Goal: Task Accomplishment & Management: Use online tool/utility

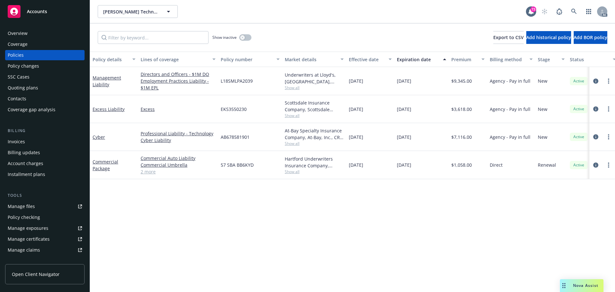
click at [25, 211] on div "Manage files Policy checking Manage exposures Manage certificates Manage claims…" at bounding box center [44, 239] width 79 height 76
click at [36, 209] on link "Manage files" at bounding box center [44, 206] width 79 height 10
click at [28, 66] on div "Policy changes" at bounding box center [23, 66] width 31 height 10
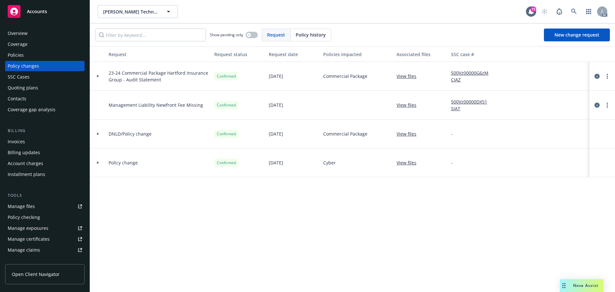
click at [27, 55] on div "Policies" at bounding box center [45, 55] width 74 height 10
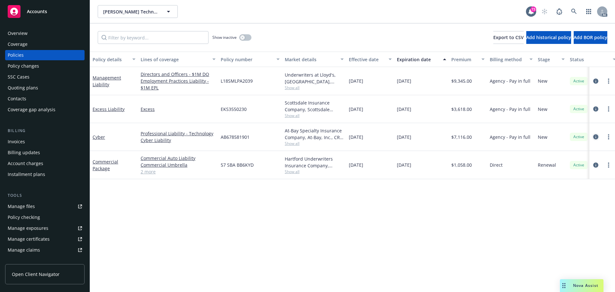
click at [597, 137] on icon "circleInformation" at bounding box center [595, 136] width 5 height 5
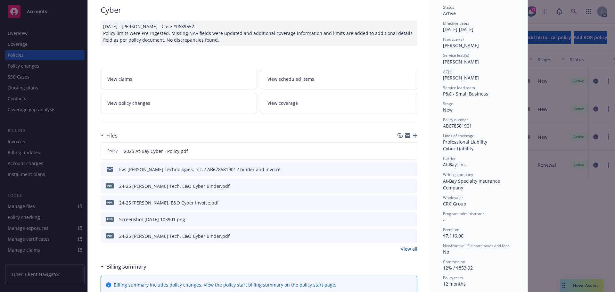
scroll to position [64, 0]
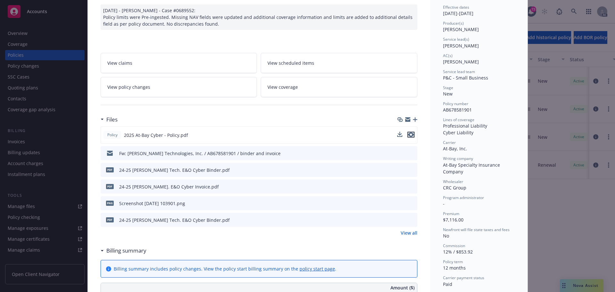
click at [411, 135] on button "preview file" at bounding box center [410, 135] width 7 height 6
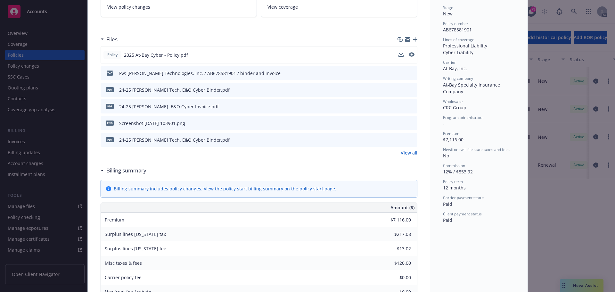
scroll to position [160, 0]
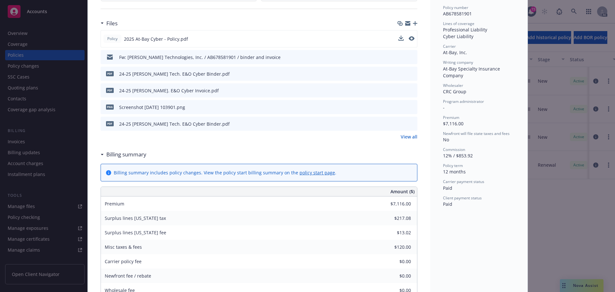
click at [479, 250] on div "Status Active Effective dates 11/14/2024 - 11/14/2025 Producer(s) Kevin Thomas …" at bounding box center [478, 281] width 97 height 809
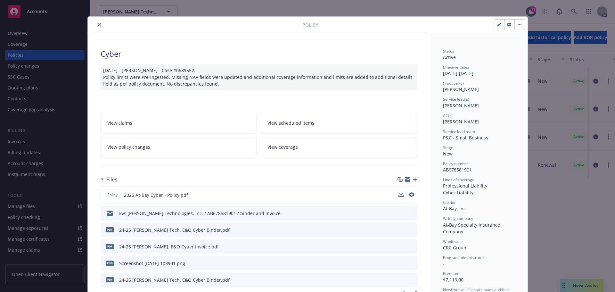
scroll to position [0, 0]
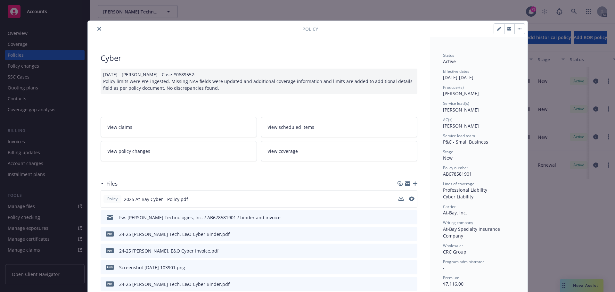
click at [98, 28] on icon "close" at bounding box center [99, 29] width 4 height 4
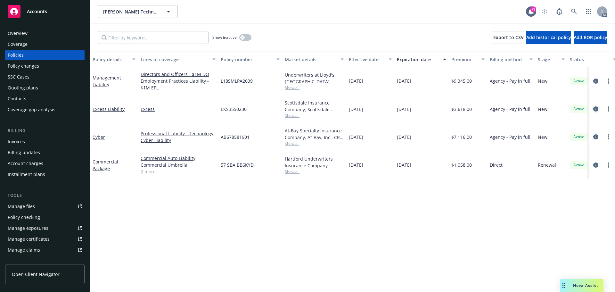
click at [595, 108] on icon "circleInformation" at bounding box center [595, 108] width 5 height 5
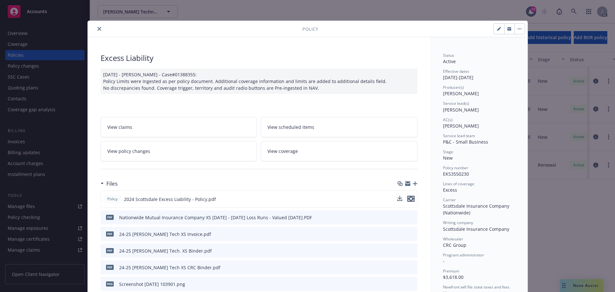
click at [408, 199] on icon "preview file" at bounding box center [411, 198] width 6 height 4
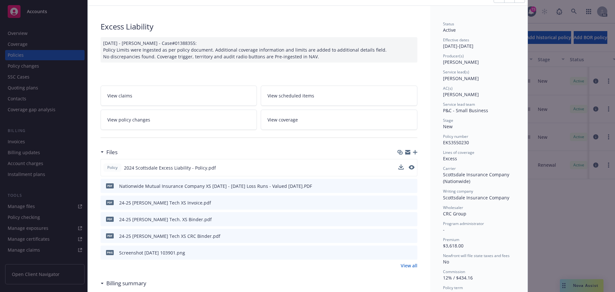
scroll to position [64, 0]
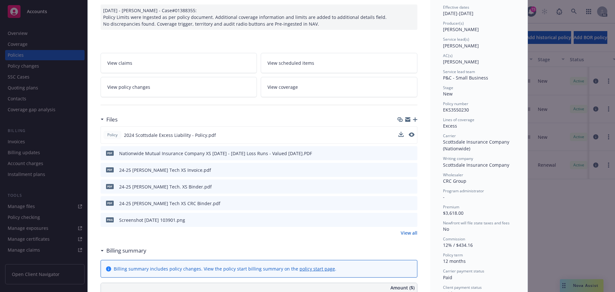
click at [408, 187] on icon "preview file" at bounding box center [411, 186] width 6 height 4
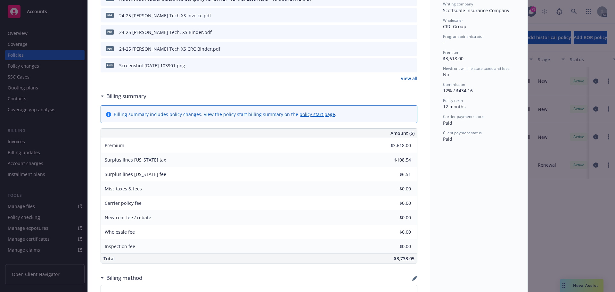
scroll to position [256, 0]
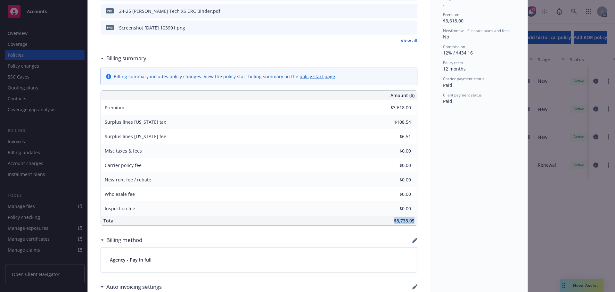
drag, startPoint x: 392, startPoint y: 221, endPoint x: 410, endPoint y: 222, distance: 18.3
click at [410, 222] on div "$3,733.05" at bounding box center [307, 220] width 220 height 9
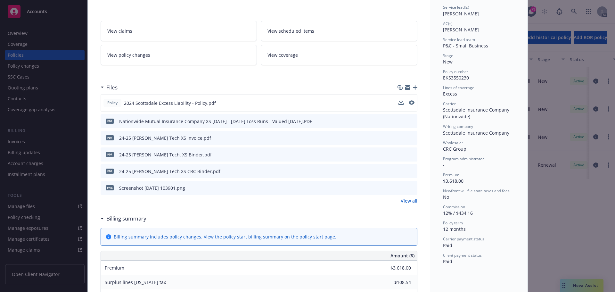
scroll to position [0, 0]
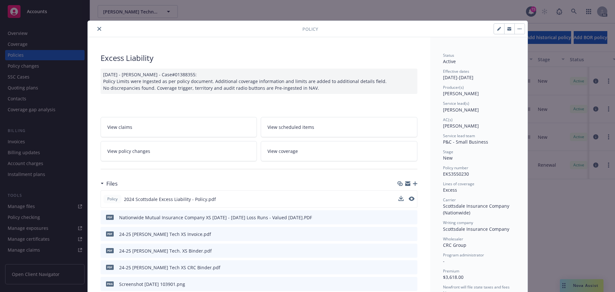
click at [98, 28] on icon "close" at bounding box center [99, 29] width 4 height 4
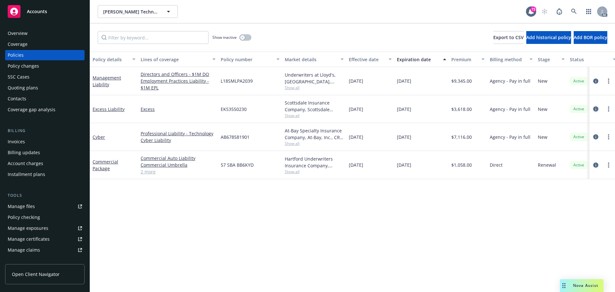
click at [594, 109] on icon "circleInformation" at bounding box center [595, 108] width 5 height 5
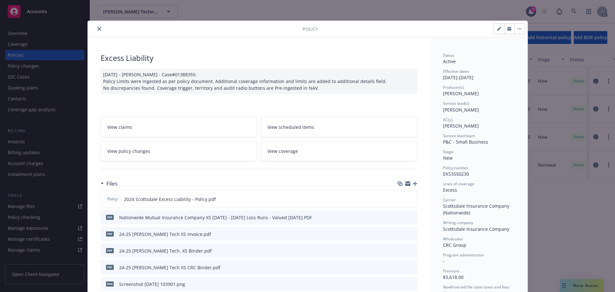
click at [98, 28] on icon "close" at bounding box center [99, 29] width 4 height 4
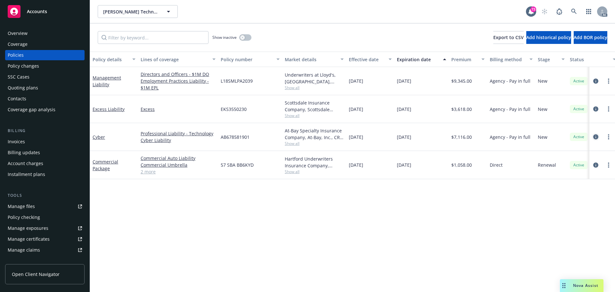
click at [595, 137] on icon "circleInformation" at bounding box center [595, 136] width 5 height 5
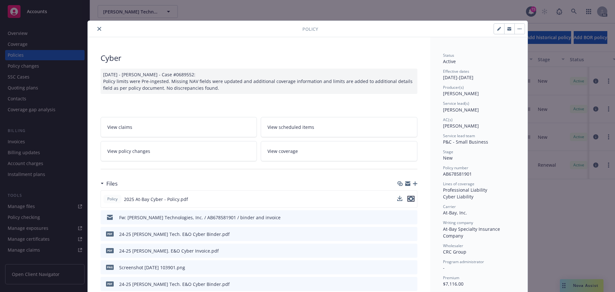
click at [408, 197] on icon "preview file" at bounding box center [411, 198] width 6 height 4
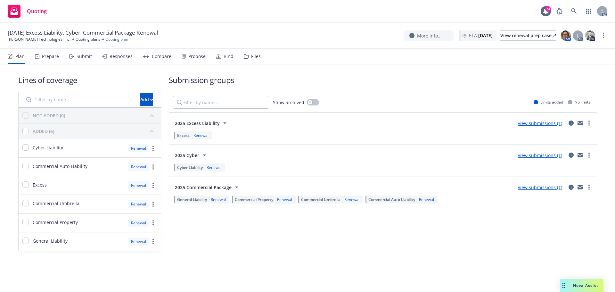
click at [81, 59] on div "Submit" at bounding box center [83, 56] width 15 height 5
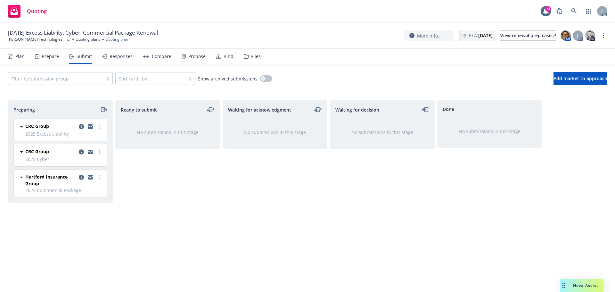
click at [219, 198] on div "Ready to submit No submissions in this stage" at bounding box center [167, 189] width 105 height 178
click at [100, 127] on icon "more" at bounding box center [99, 126] width 1 height 5
click at [80, 153] on span "Log acknowledgement" at bounding box center [70, 152] width 63 height 6
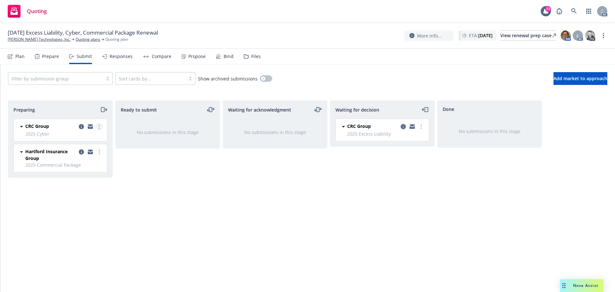
click at [101, 126] on link "more" at bounding box center [99, 127] width 8 height 8
click at [82, 153] on span "Log acknowledgement" at bounding box center [70, 152] width 63 height 6
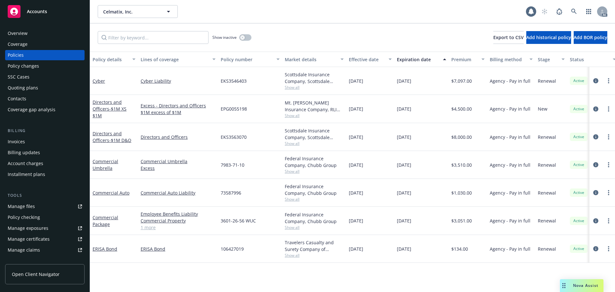
click at [344, 275] on div "Policy details Lines of coverage Policy number Market details Effective date Ex…" at bounding box center [352, 172] width 525 height 240
click at [374, 10] on div "Celmatix, Inc. Celmatix, Inc." at bounding box center [312, 11] width 428 height 13
click at [166, 279] on div "Policy details Lines of coverage Policy number Market details Effective date Ex…" at bounding box center [352, 172] width 525 height 240
click at [36, 65] on div "Policy changes" at bounding box center [23, 66] width 31 height 10
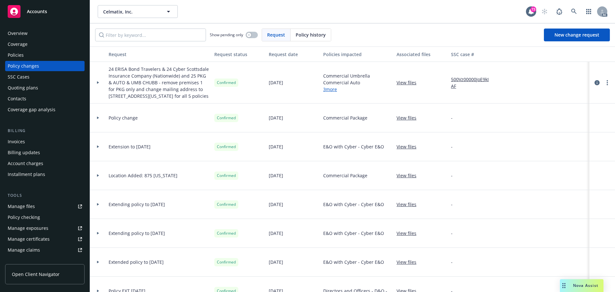
click at [331, 93] on link "3 more" at bounding box center [346, 89] width 47 height 7
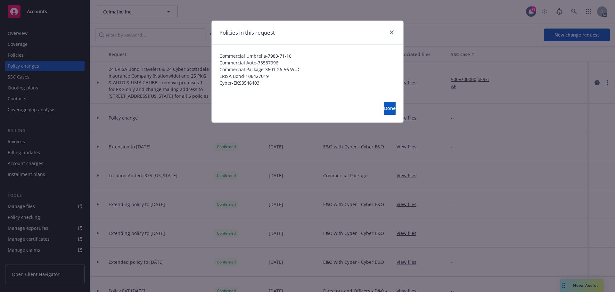
click at [387, 29] on div at bounding box center [390, 32] width 10 height 8
click at [390, 32] on icon "close" at bounding box center [392, 32] width 4 height 4
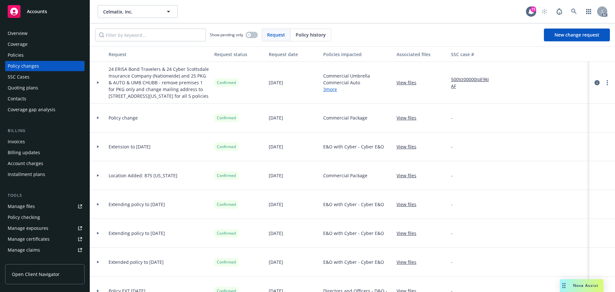
click at [97, 84] on icon at bounding box center [98, 82] width 2 height 3
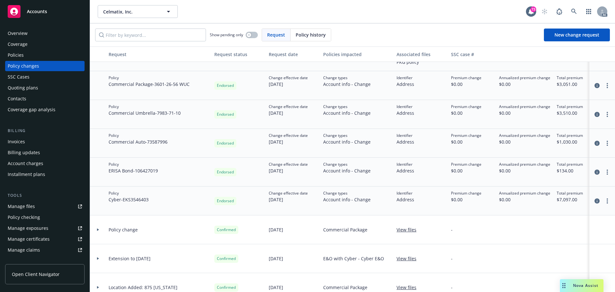
scroll to position [64, 0]
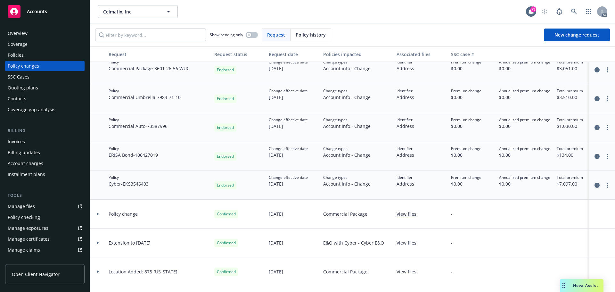
click at [594, 185] on icon "circleInformation" at bounding box center [596, 184] width 5 height 5
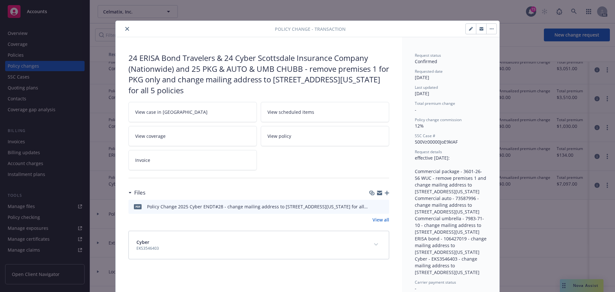
scroll to position [19, 0]
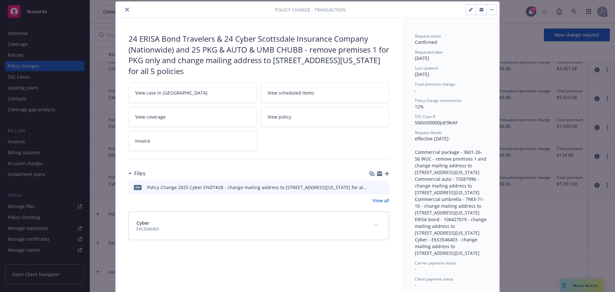
click at [380, 185] on icon "preview file" at bounding box center [383, 187] width 6 height 4
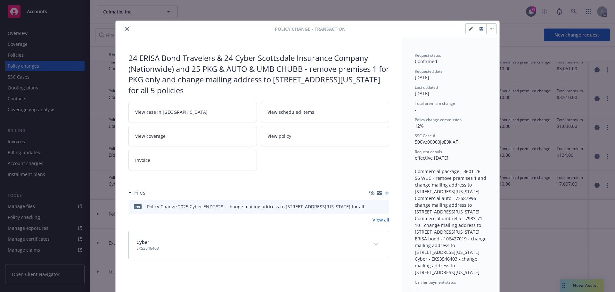
click at [125, 29] on icon "close" at bounding box center [127, 29] width 4 height 4
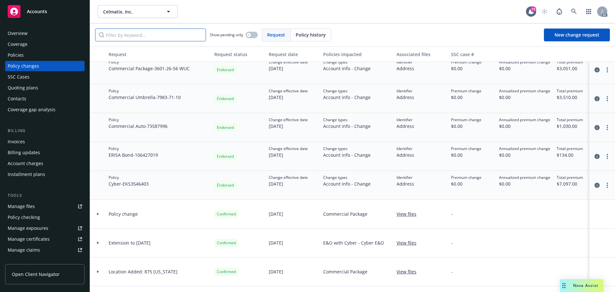
click at [126, 29] on input "Filter by keyword..." at bounding box center [150, 34] width 111 height 13
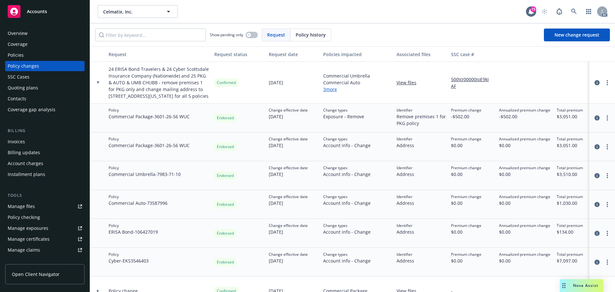
click at [100, 84] on div at bounding box center [98, 82] width 11 height 2
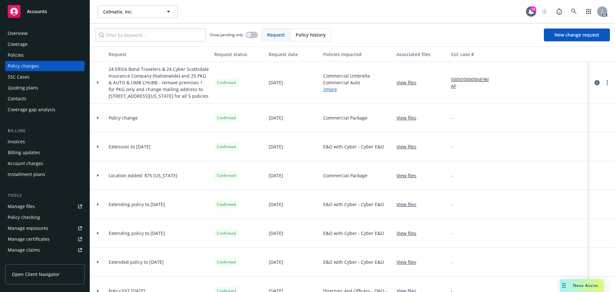
click at [19, 55] on div "Policies" at bounding box center [16, 55] width 16 height 10
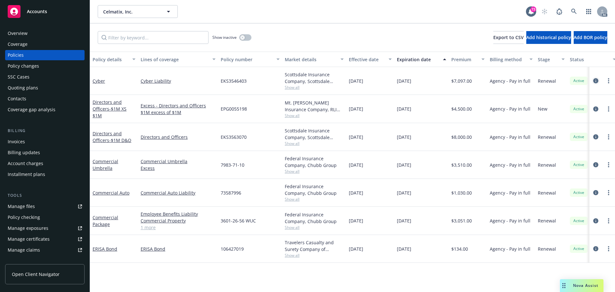
click at [595, 81] on icon "circleInformation" at bounding box center [595, 80] width 5 height 5
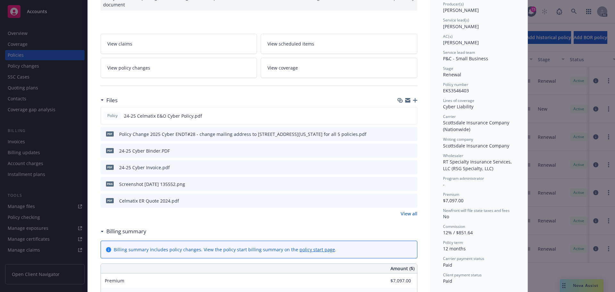
scroll to position [115, 0]
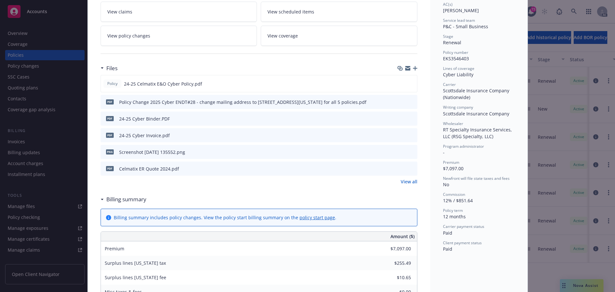
click at [410, 119] on icon "preview file" at bounding box center [411, 118] width 6 height 4
click at [408, 84] on icon "preview file" at bounding box center [411, 83] width 6 height 4
click at [411, 167] on icon "preview file" at bounding box center [411, 168] width 6 height 4
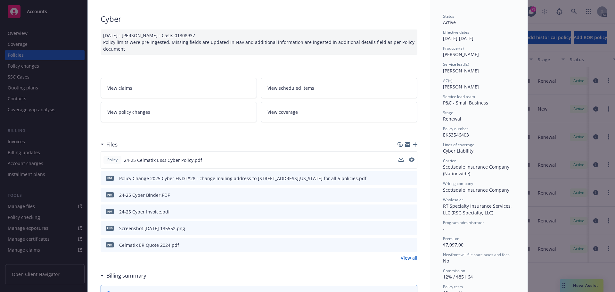
scroll to position [0, 0]
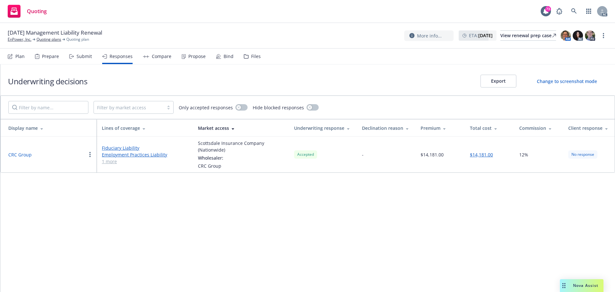
click at [476, 154] on button "$14,181.00" at bounding box center [481, 154] width 23 height 7
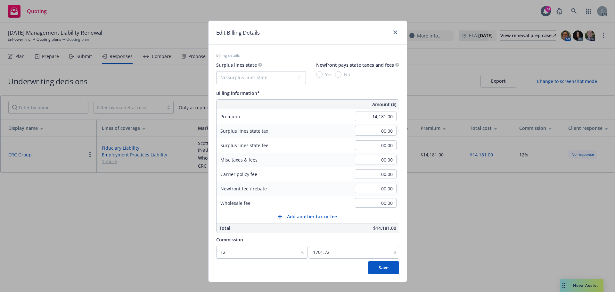
drag, startPoint x: 26, startPoint y: 216, endPoint x: 83, endPoint y: 175, distance: 70.4
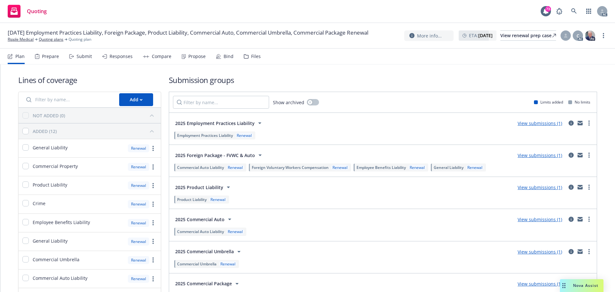
click at [78, 59] on div "Submit" at bounding box center [83, 56] width 15 height 5
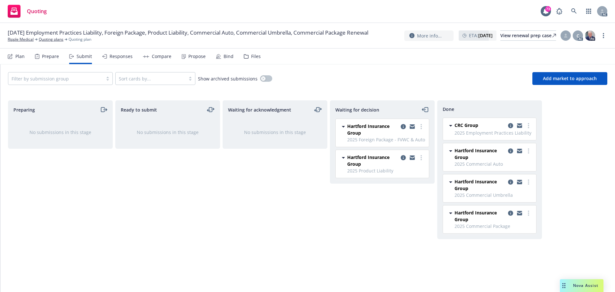
click at [116, 57] on div "Responses" at bounding box center [120, 56] width 23 height 5
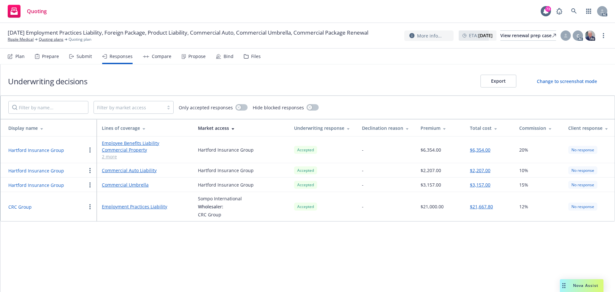
click at [190, 58] on div "Propose" at bounding box center [196, 56] width 17 height 5
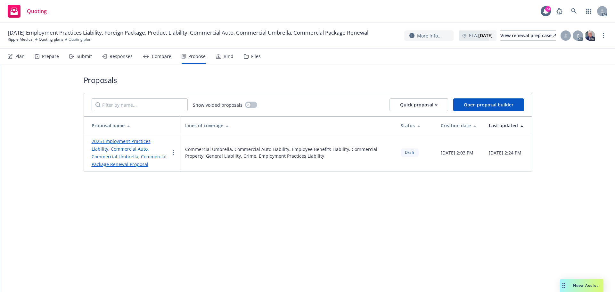
click at [115, 59] on div "Responses" at bounding box center [120, 56] width 23 height 5
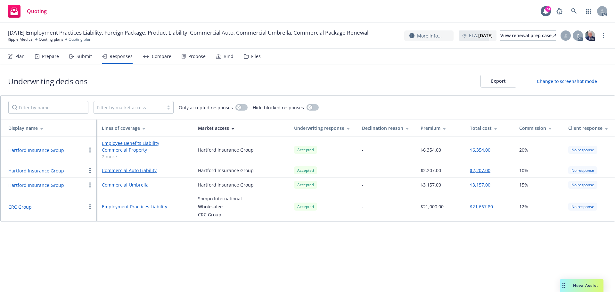
click at [190, 61] on div "Propose" at bounding box center [193, 56] width 24 height 15
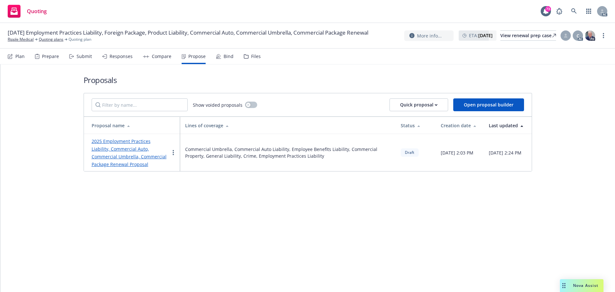
click at [118, 59] on div "Responses" at bounding box center [120, 56] width 23 height 5
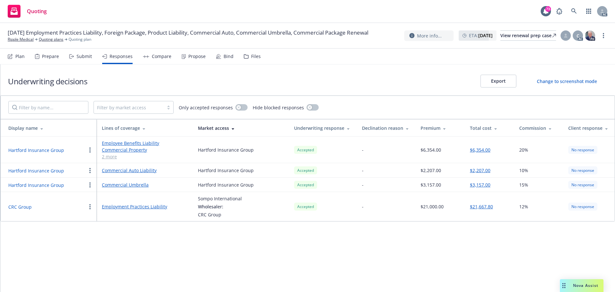
click at [85, 59] on div "Submit" at bounding box center [83, 56] width 15 height 5
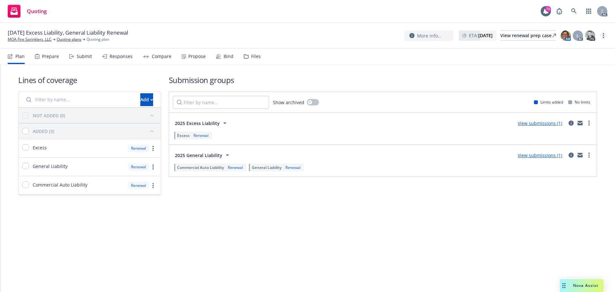
click at [601, 36] on link "more" at bounding box center [603, 36] width 8 height 8
click at [574, 44] on link "Copy logging email" at bounding box center [570, 48] width 71 height 13
